Goal: Find specific page/section: Find specific page/section

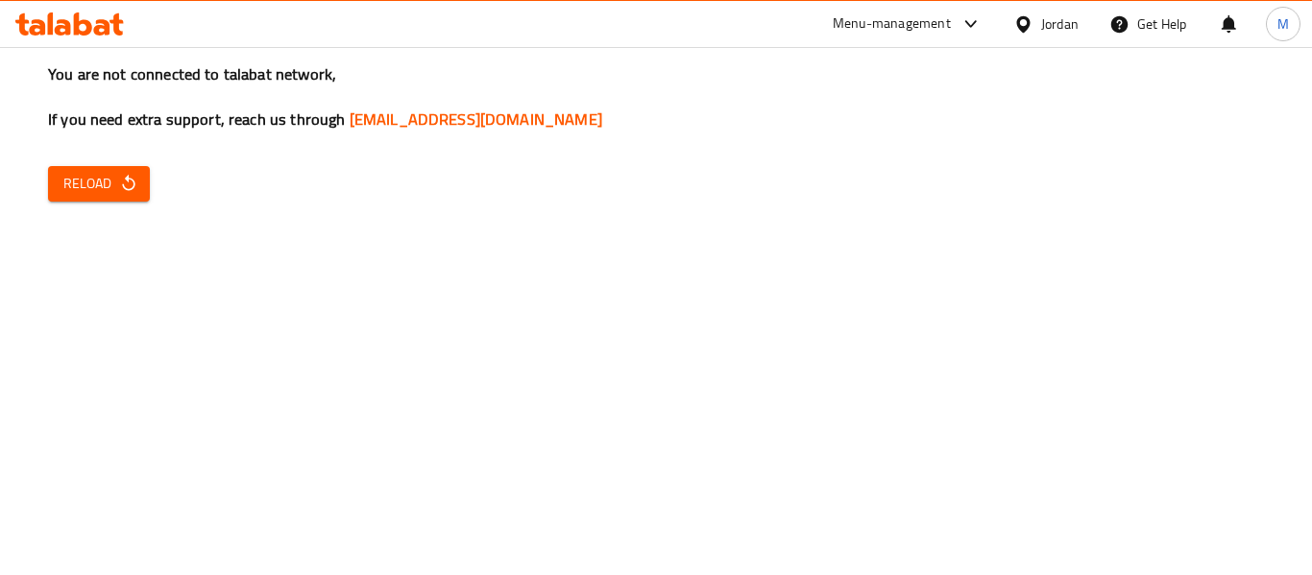
click at [83, 158] on div "You are not connected to talabat network, If you need extra support, reach us t…" at bounding box center [656, 287] width 1312 height 575
click at [106, 190] on span "Reload" at bounding box center [98, 184] width 71 height 24
click at [102, 192] on span "Reload" at bounding box center [98, 184] width 71 height 24
click at [1034, 23] on div at bounding box center [1027, 23] width 28 height 21
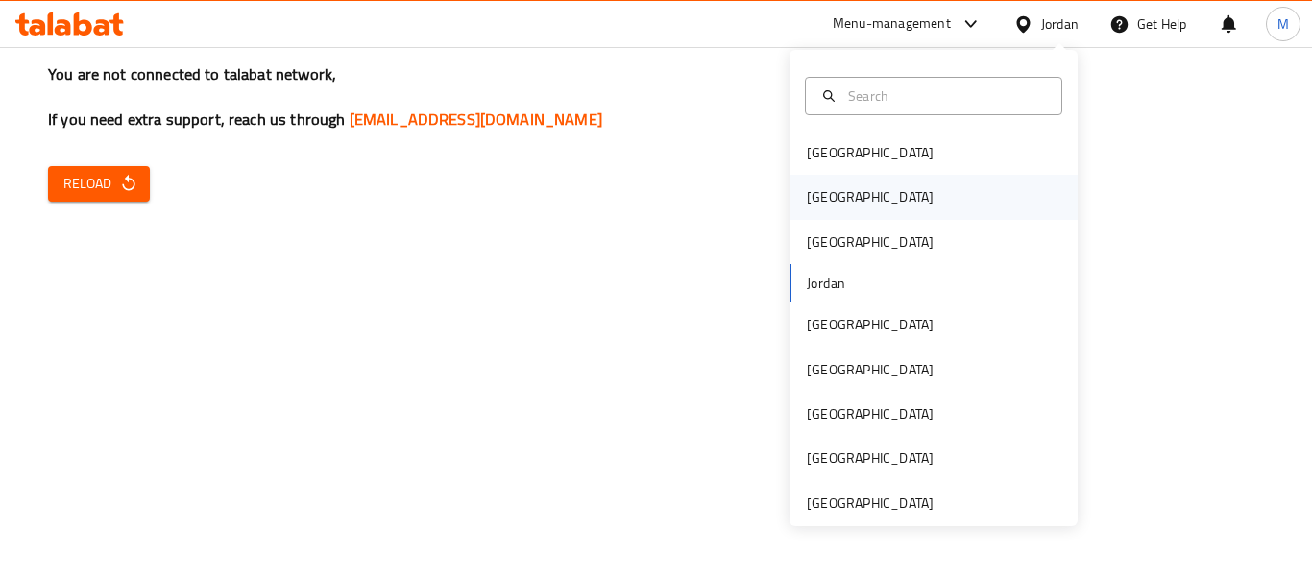
click at [844, 212] on div "Egypt" at bounding box center [933, 197] width 288 height 44
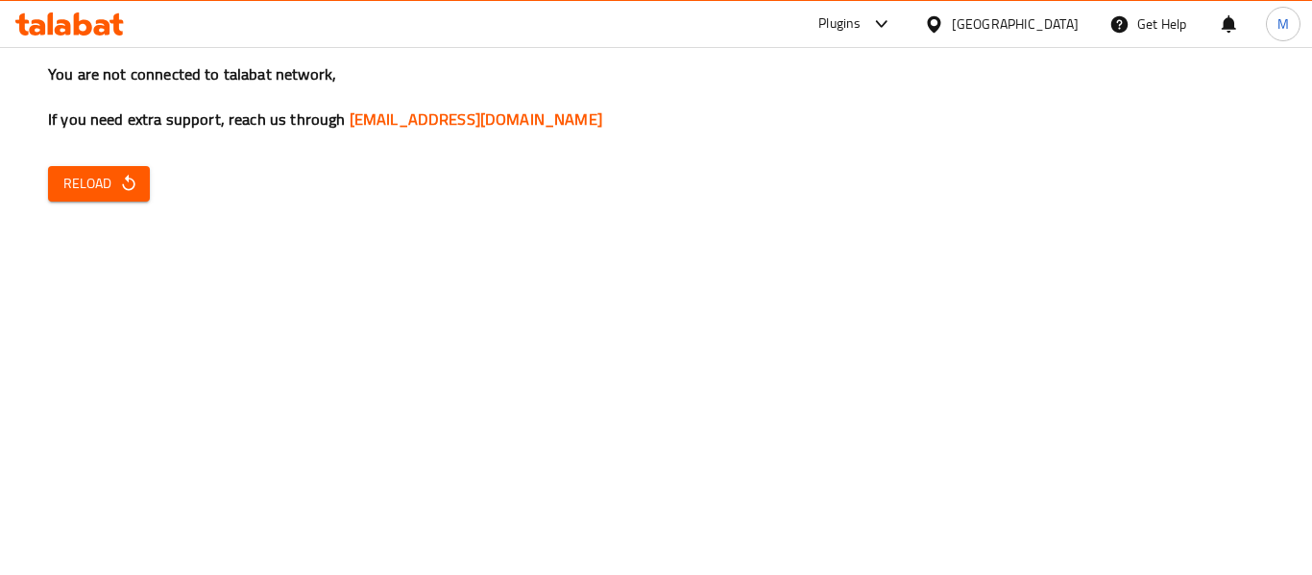
click at [861, 21] on div "Plugins" at bounding box center [839, 23] width 42 height 23
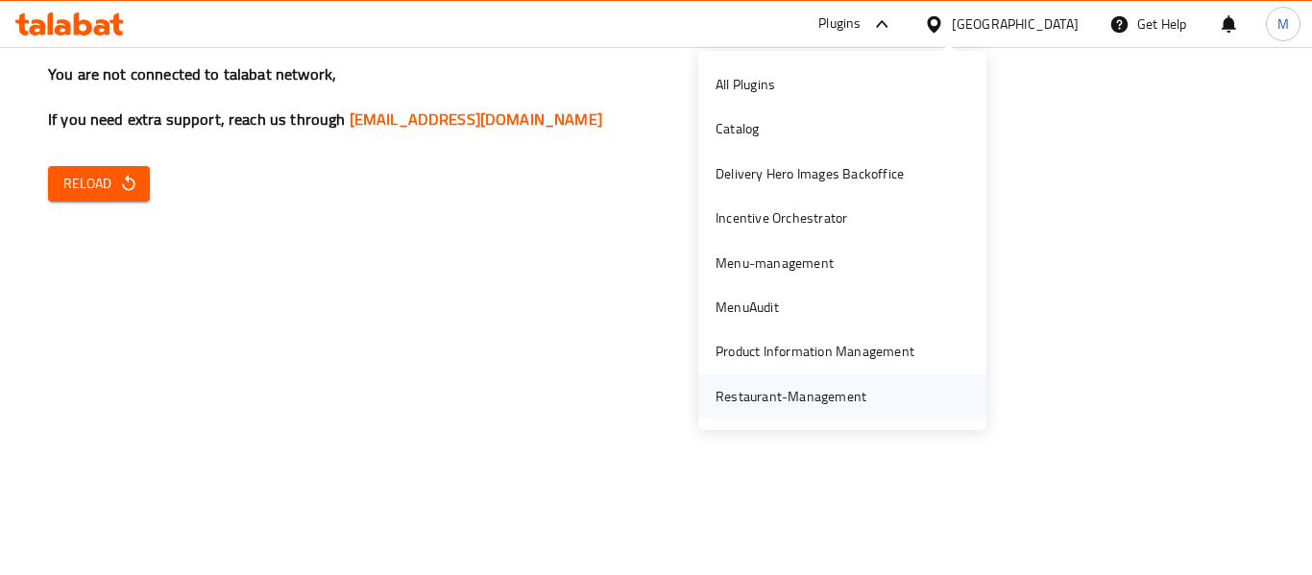
click at [869, 404] on div "Restaurant-Management" at bounding box center [791, 397] width 182 height 44
